Goal: Use online tool/utility: Utilize a website feature to perform a specific function

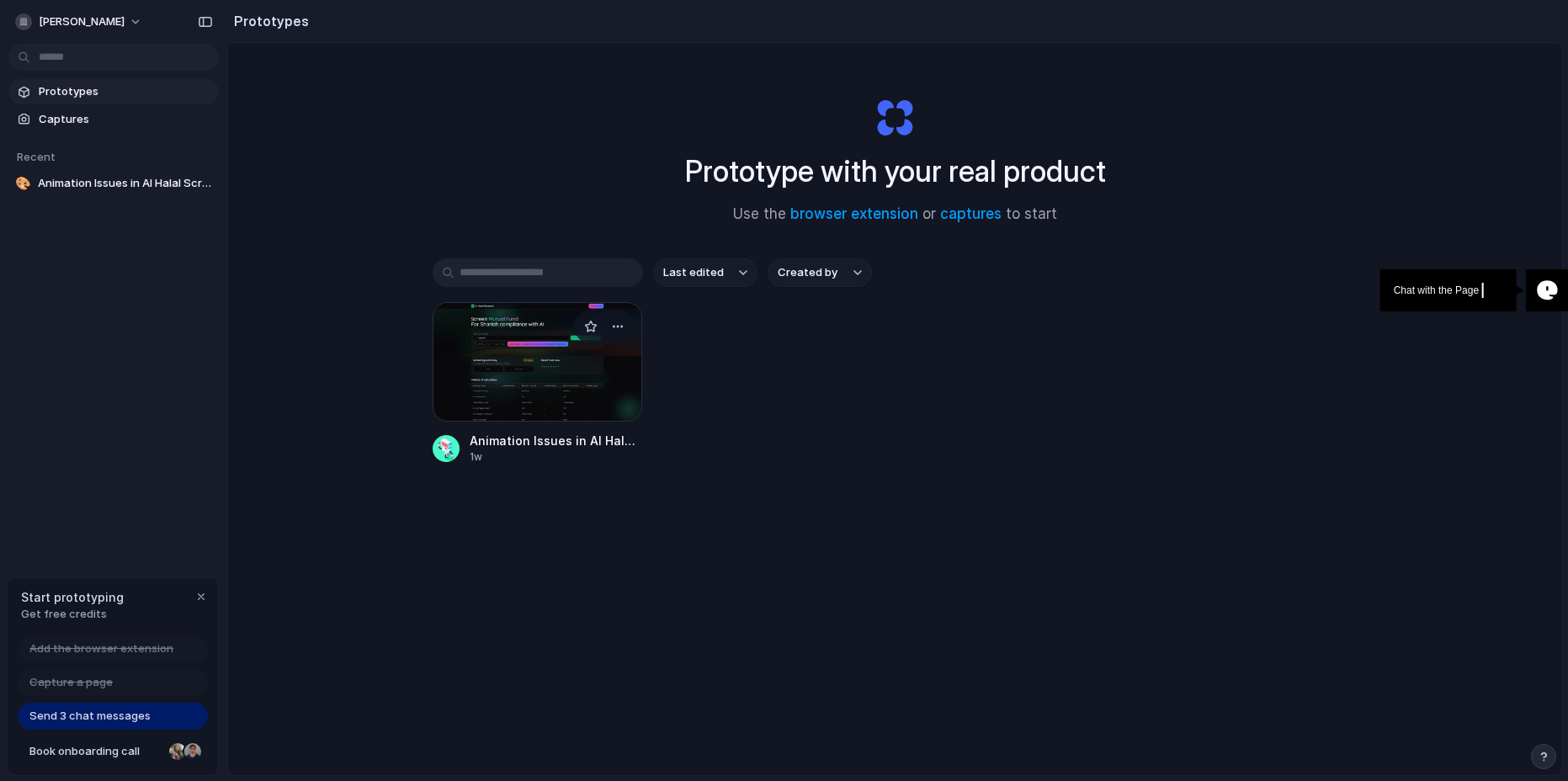
click at [504, 366] on div at bounding box center [537, 361] width 210 height 119
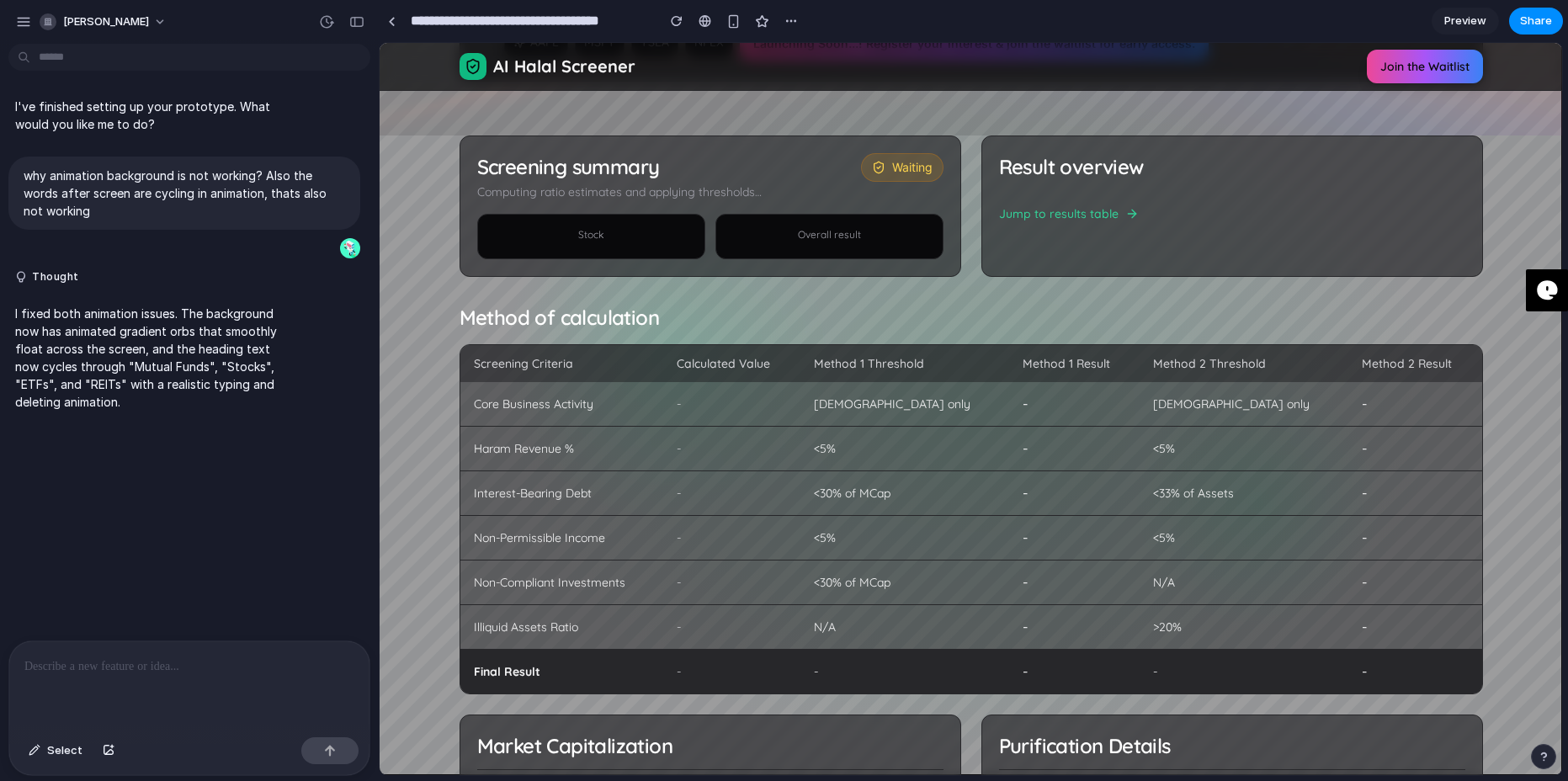
scroll to position [340, 0]
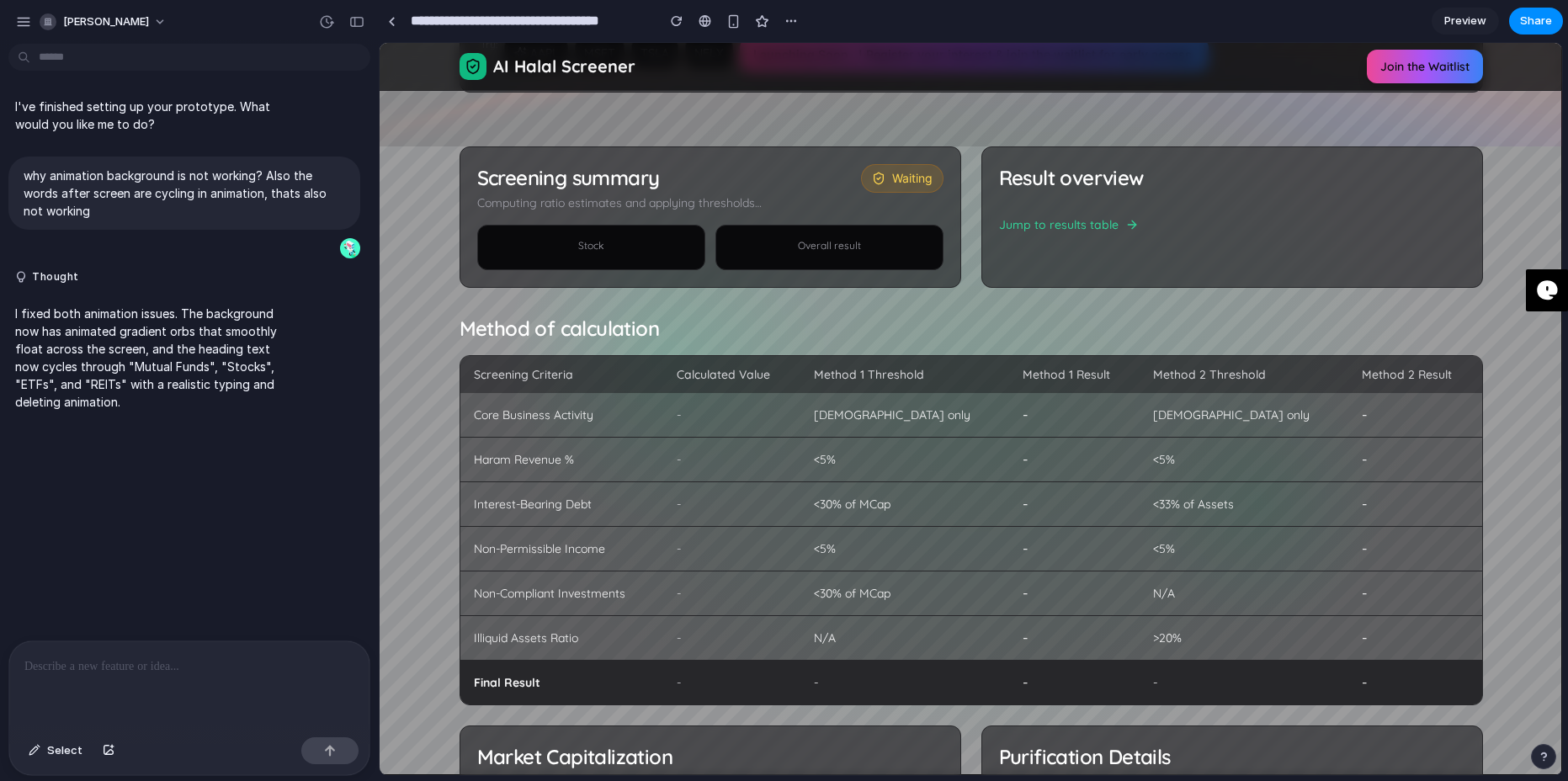
click at [113, 685] on div at bounding box center [190, 686] width 360 height 89
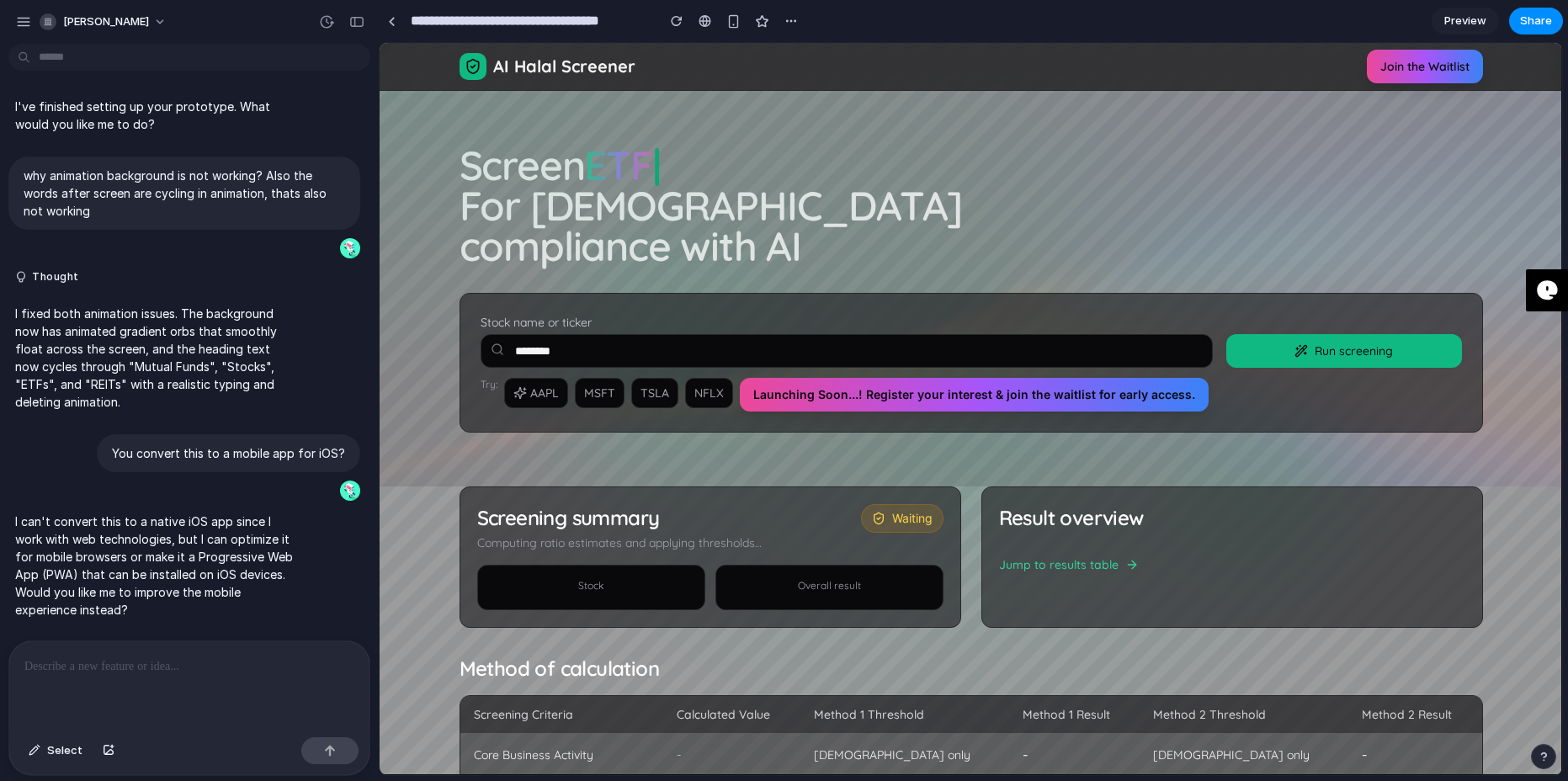
scroll to position [169, 0]
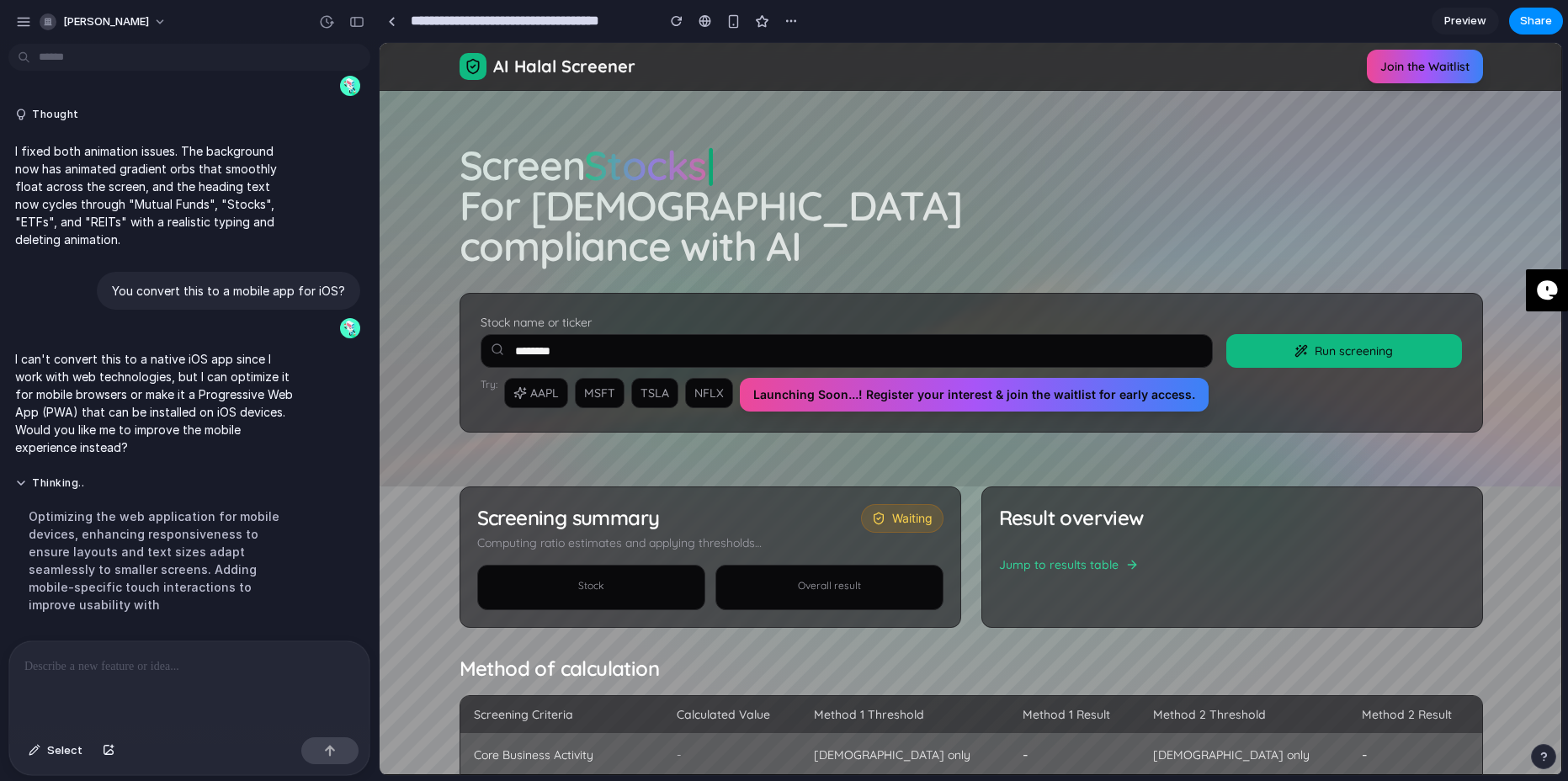
click at [152, 663] on p at bounding box center [185, 667] width 323 height 21
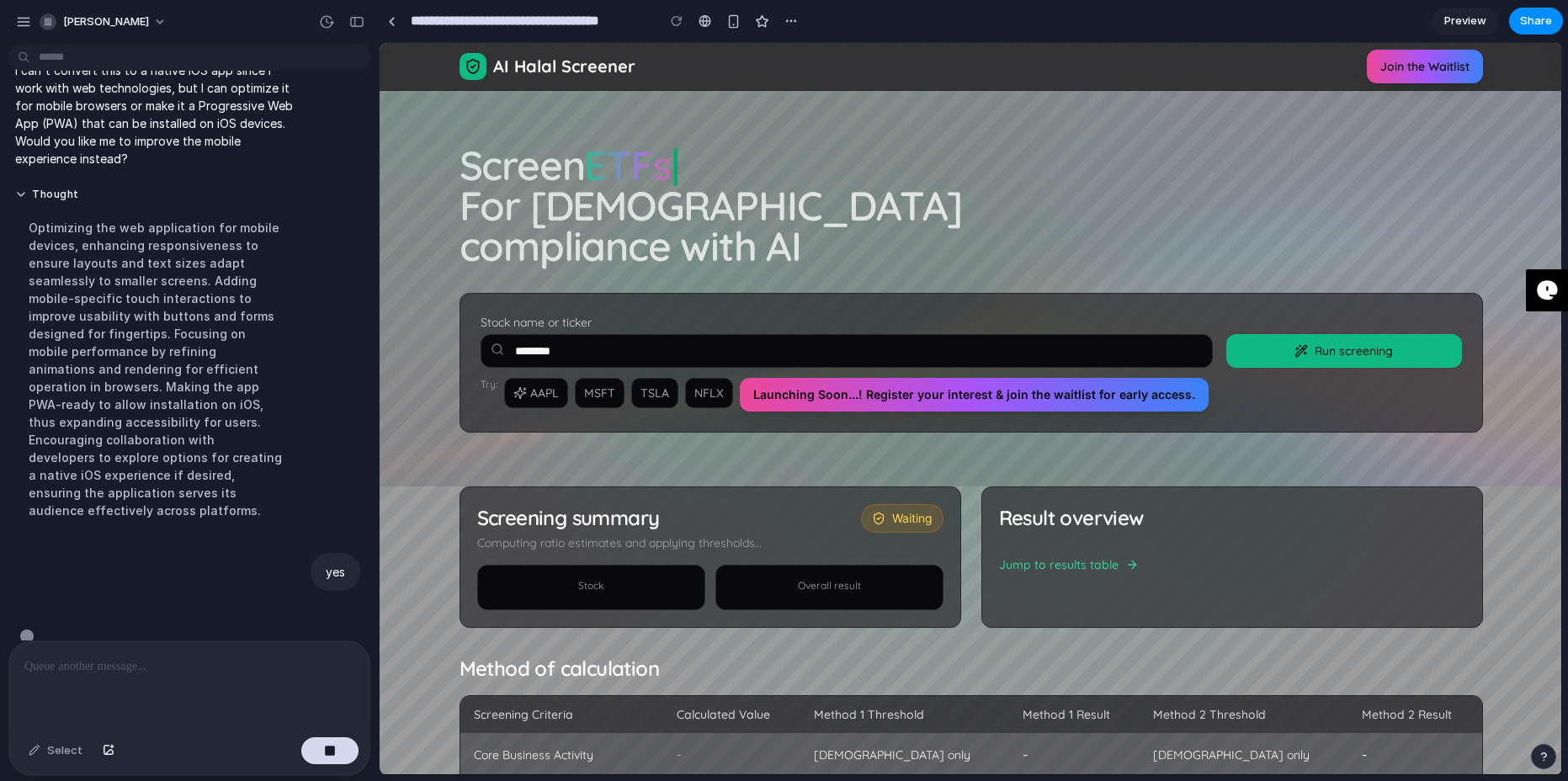
scroll to position [465, 0]
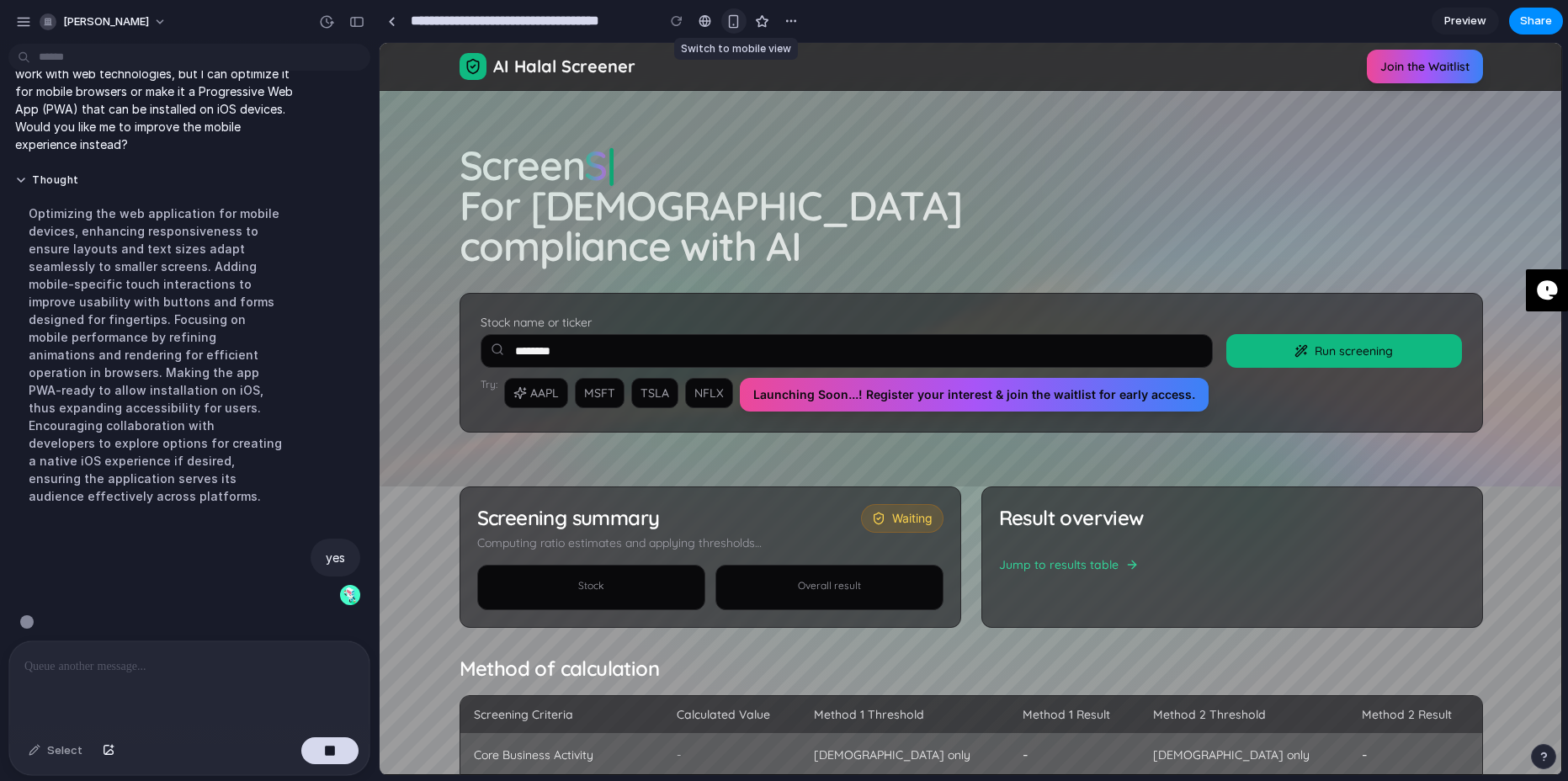
click at [738, 22] on div "button" at bounding box center [733, 21] width 15 height 15
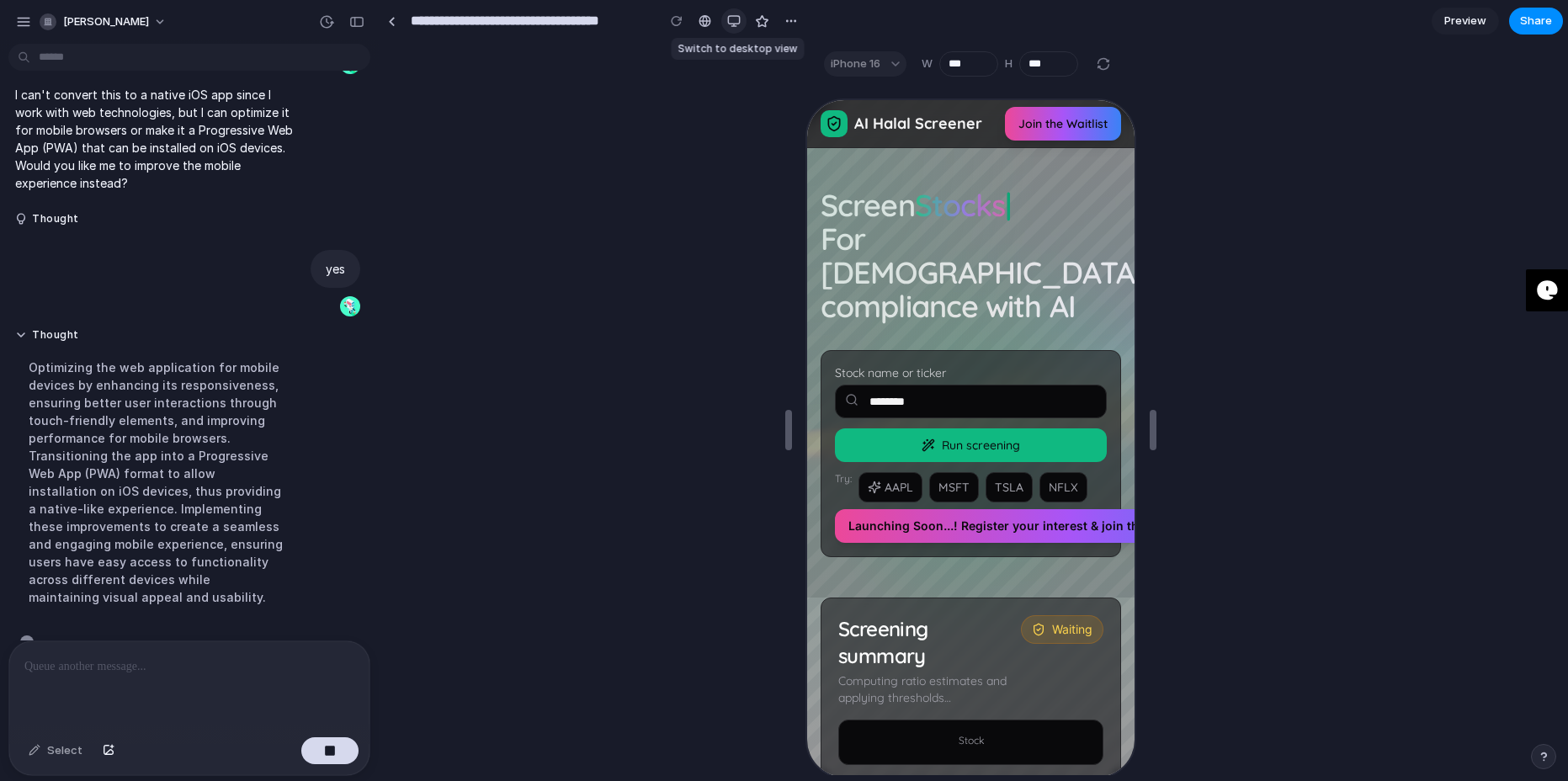
scroll to position [464, 0]
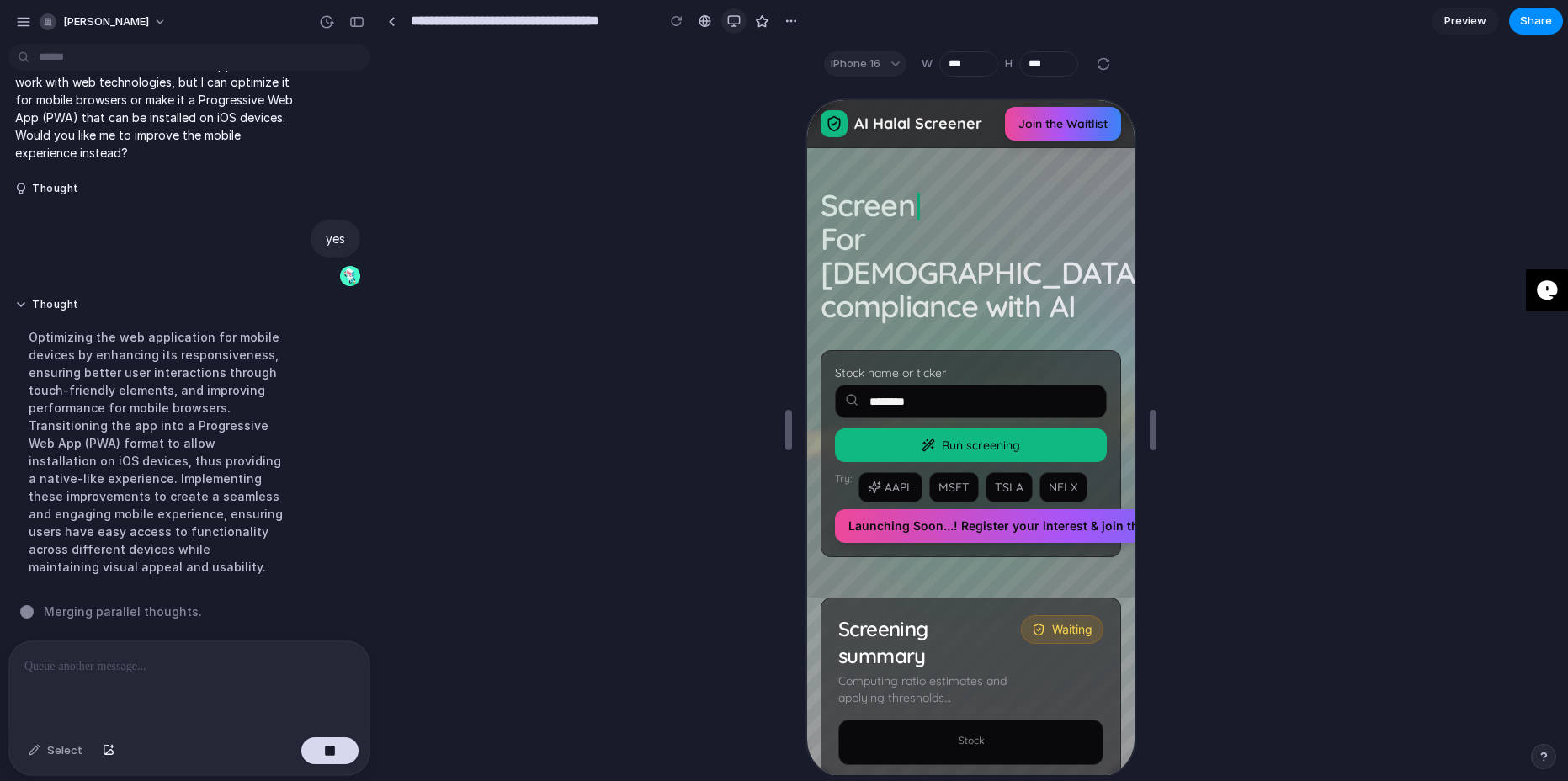
click at [732, 23] on div "button" at bounding box center [734, 21] width 14 height 14
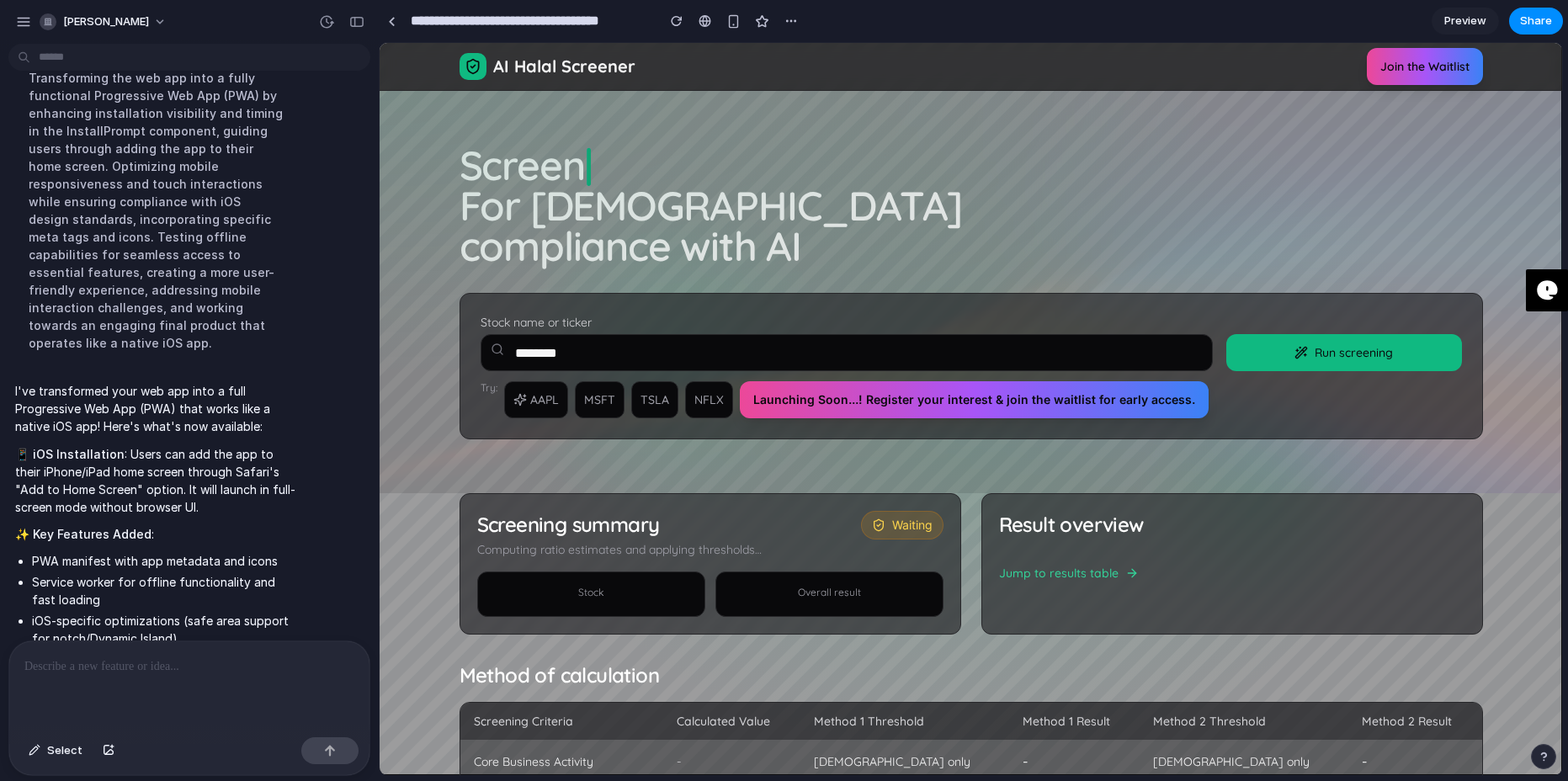
scroll to position [1197, 0]
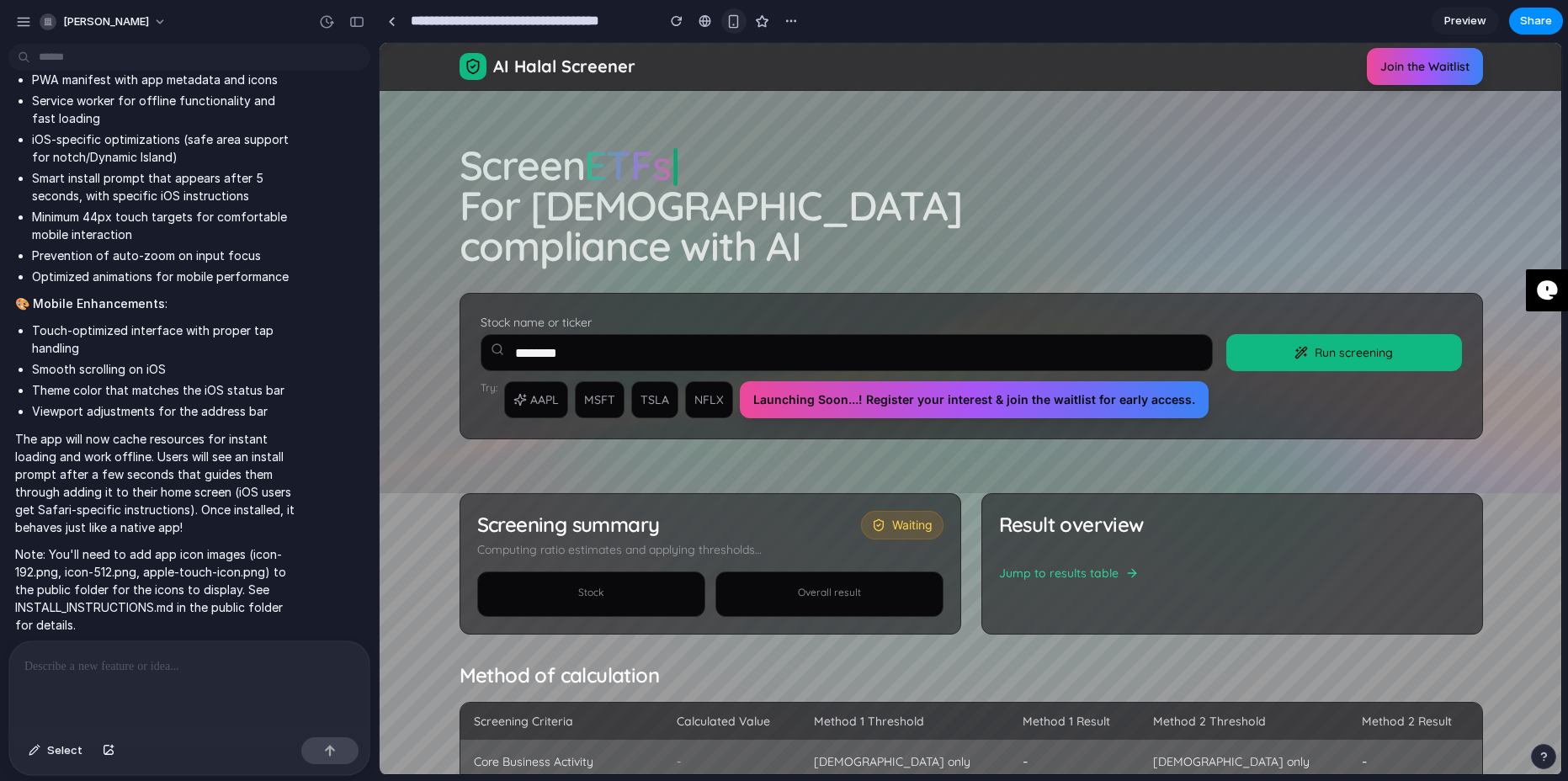
click at [741, 20] on button "button" at bounding box center [733, 21] width 25 height 25
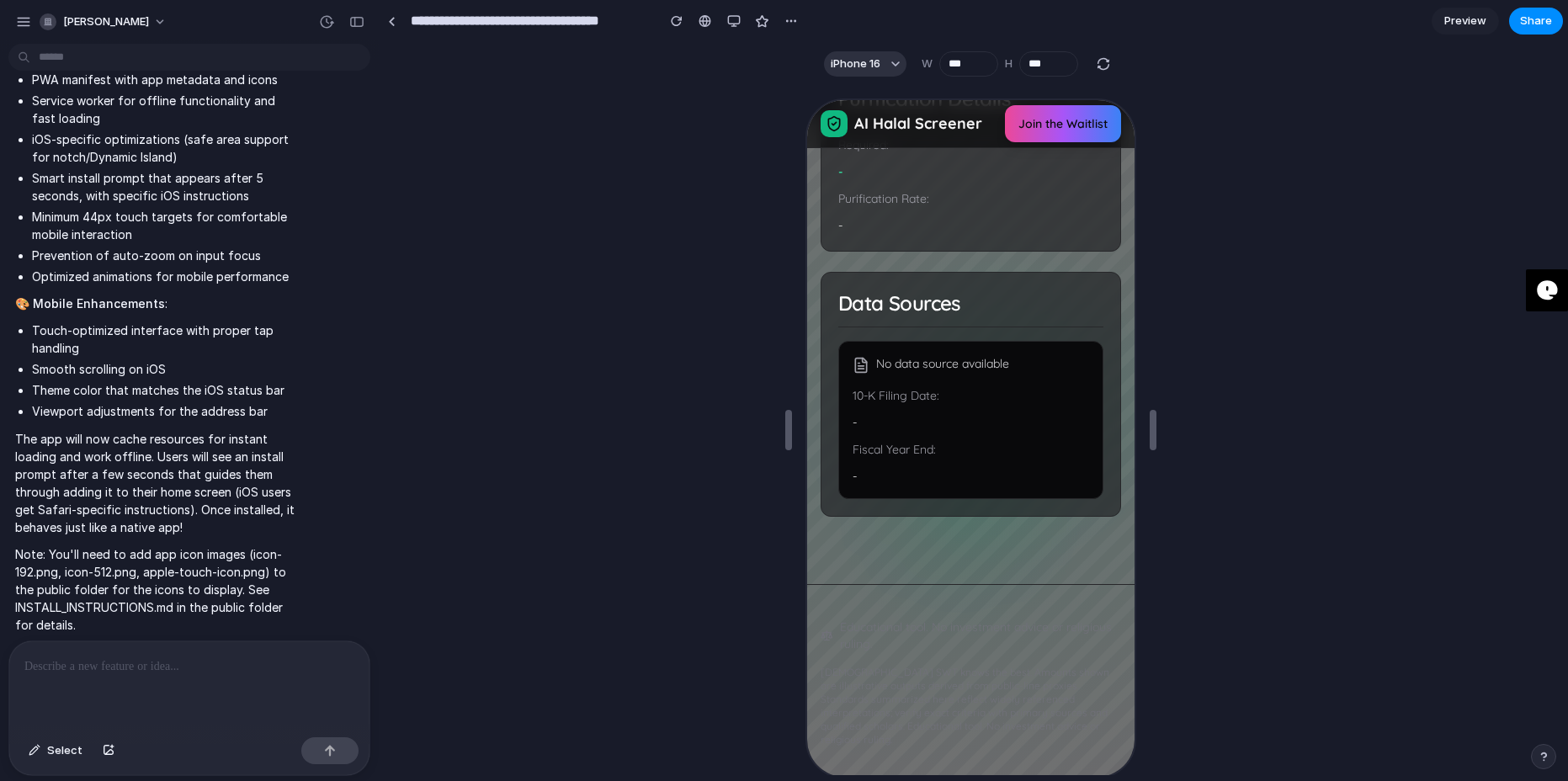
scroll to position [0, 0]
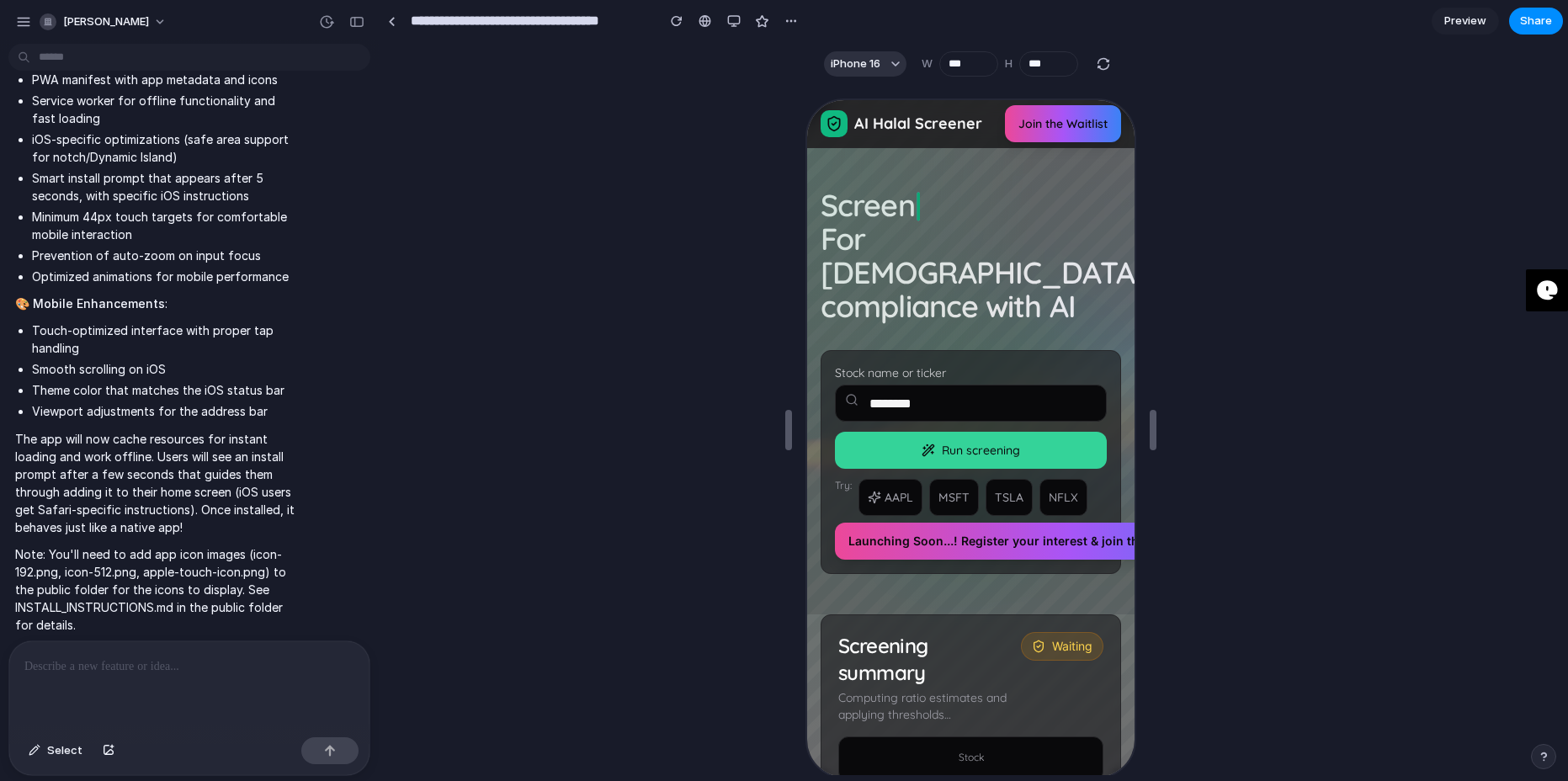
click at [983, 430] on button "Run screening" at bounding box center [969, 448] width 272 height 37
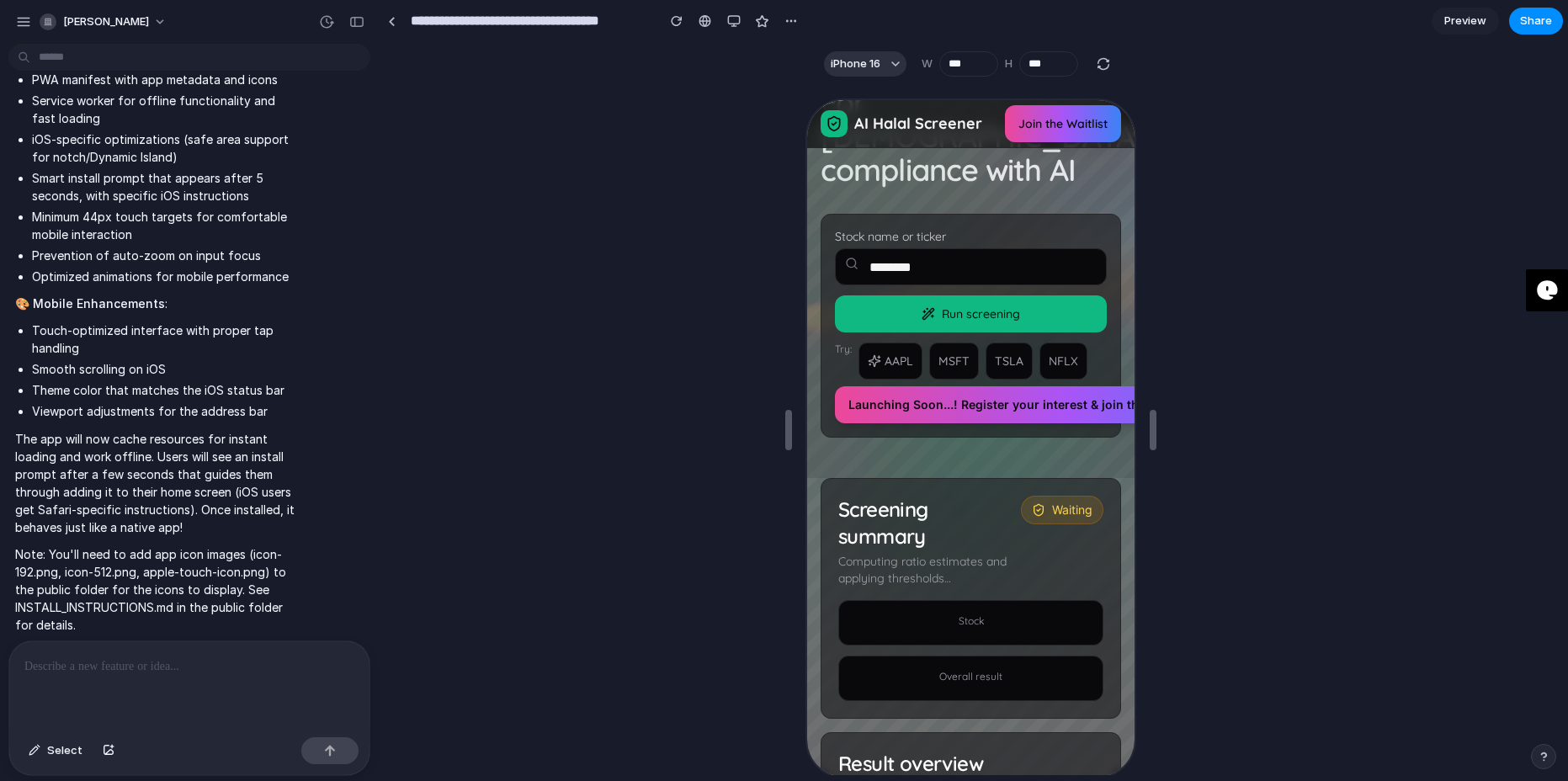
scroll to position [147, 0]
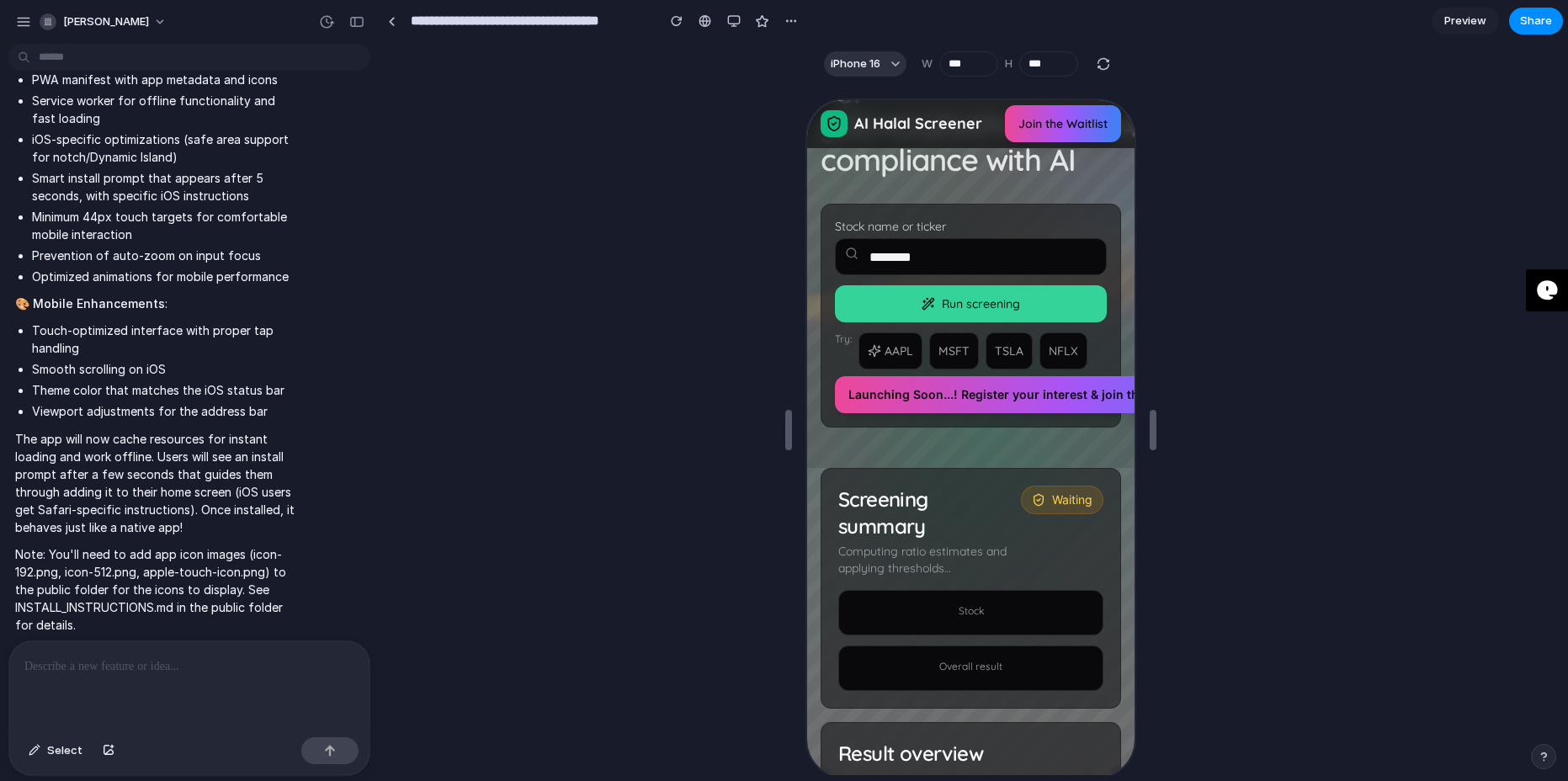
click at [1003, 294] on span "Run screening" at bounding box center [978, 302] width 78 height 17
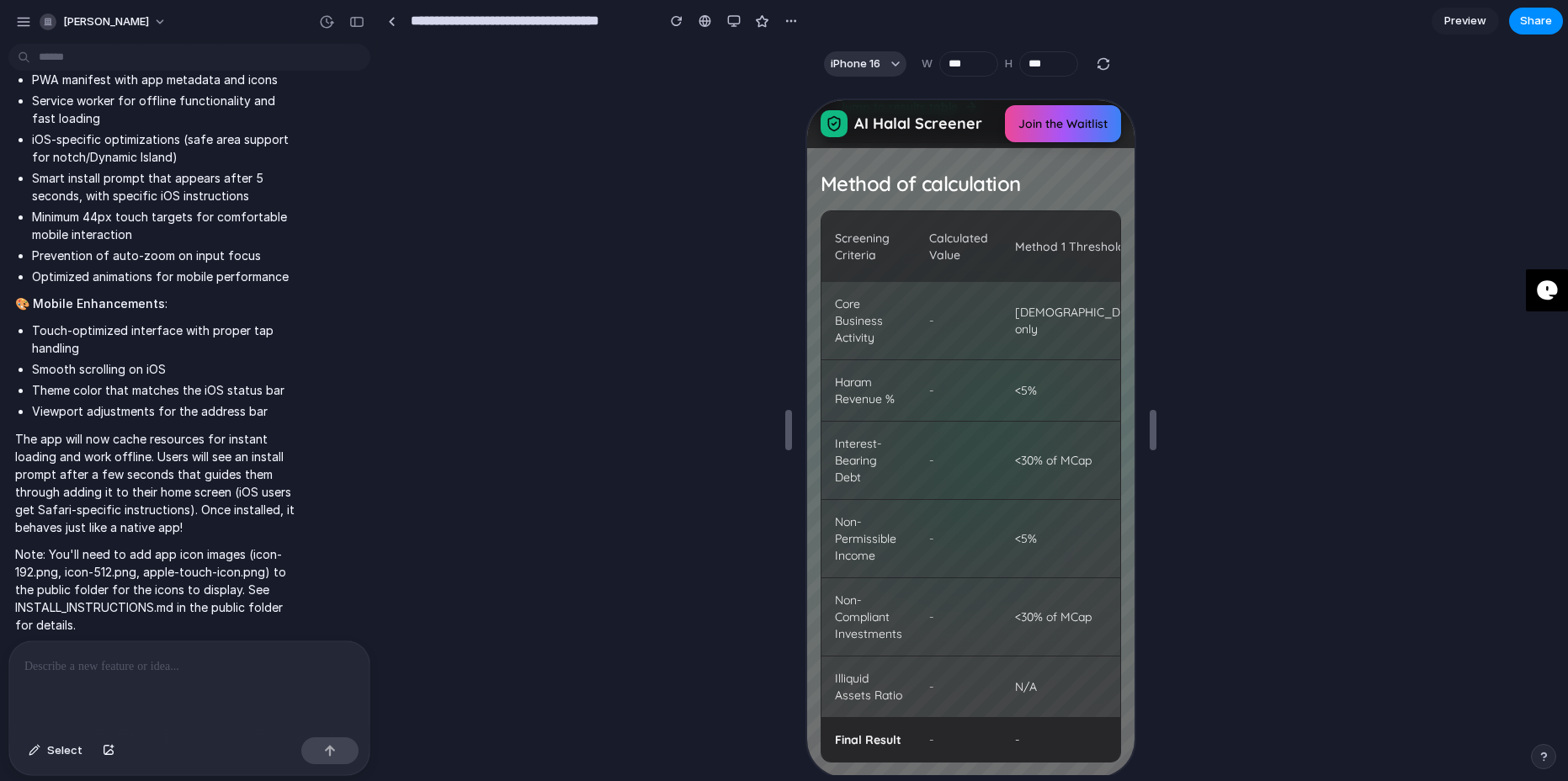
scroll to position [0, 0]
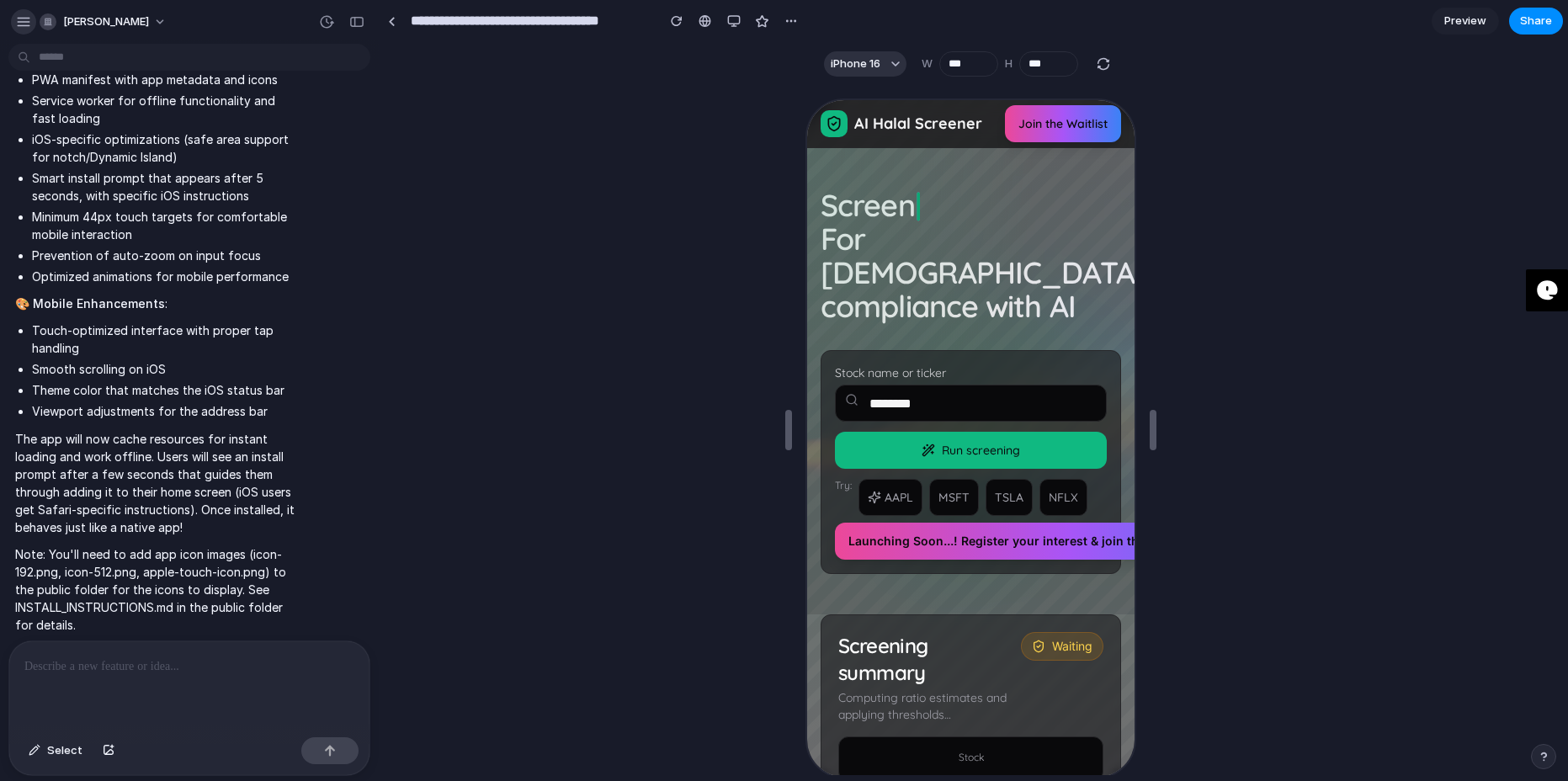
click at [21, 29] on button "button" at bounding box center [23, 21] width 25 height 25
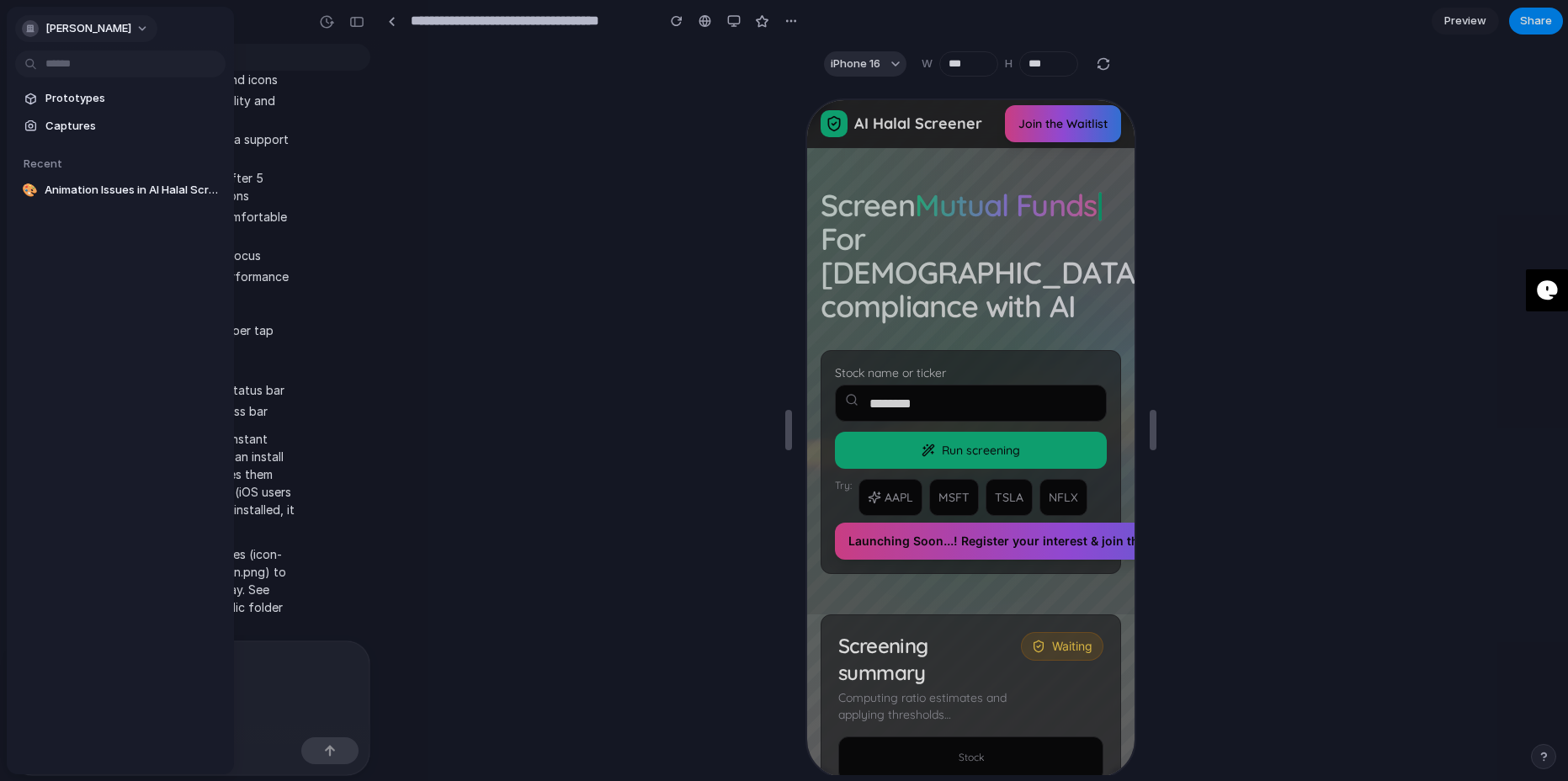
click at [92, 21] on span "[PERSON_NAME]" at bounding box center [88, 29] width 86 height 17
click at [94, 106] on span "Prototypes" at bounding box center [132, 99] width 173 height 17
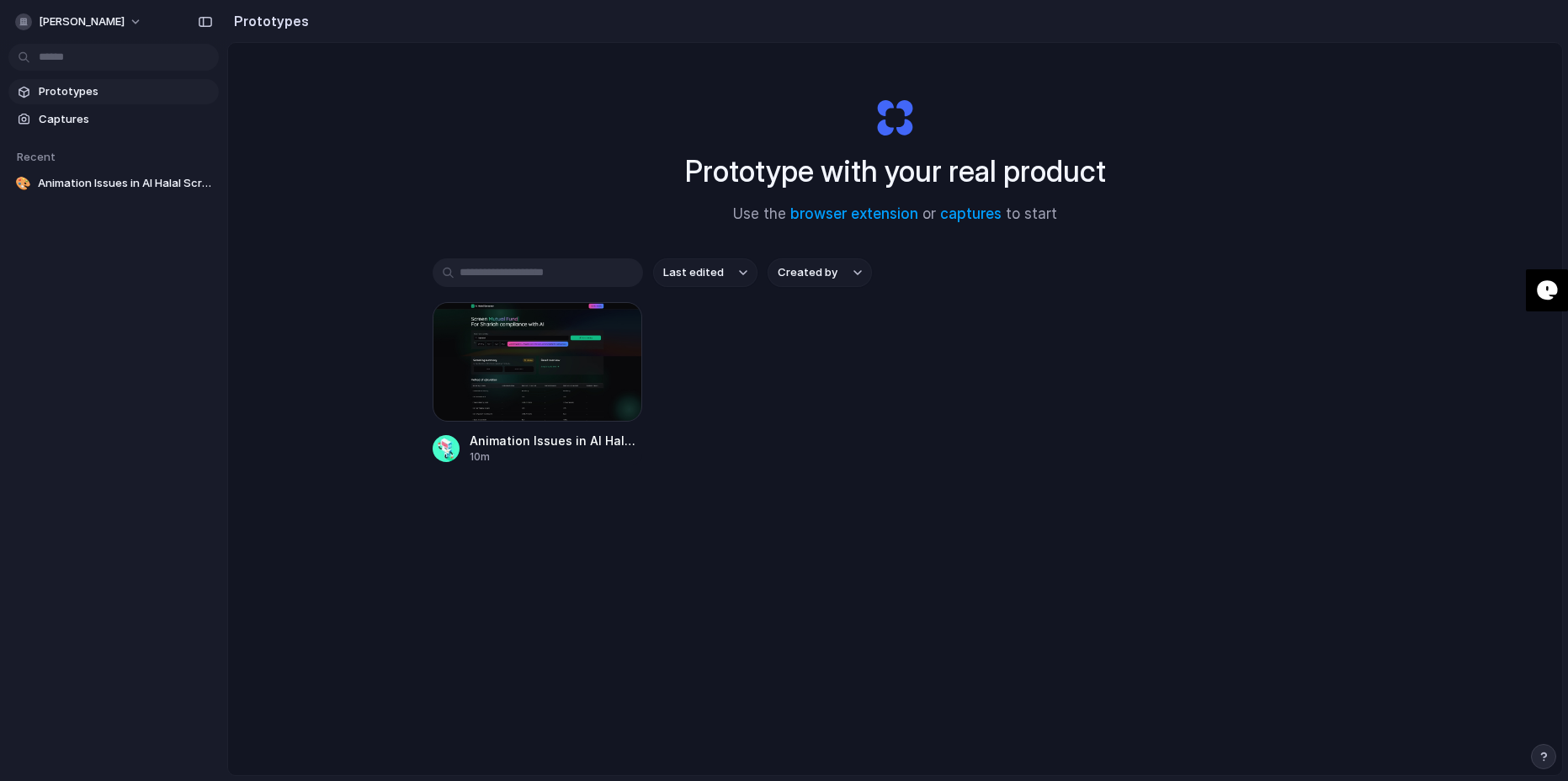
click at [71, 94] on span "Prototypes" at bounding box center [125, 92] width 173 height 17
click at [694, 385] on div "Animation Issues in AI Halal Screener 10m" at bounding box center [895, 383] width 925 height 162
click at [538, 272] on input "text" at bounding box center [537, 272] width 210 height 28
